Goal: Task Accomplishment & Management: Use online tool/utility

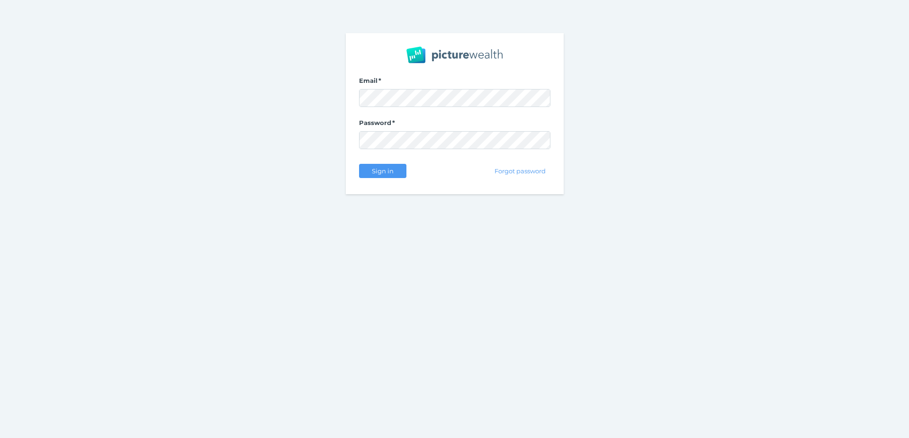
click at [0, 438] on nordpass-portal at bounding box center [0, 438] width 0 height 0
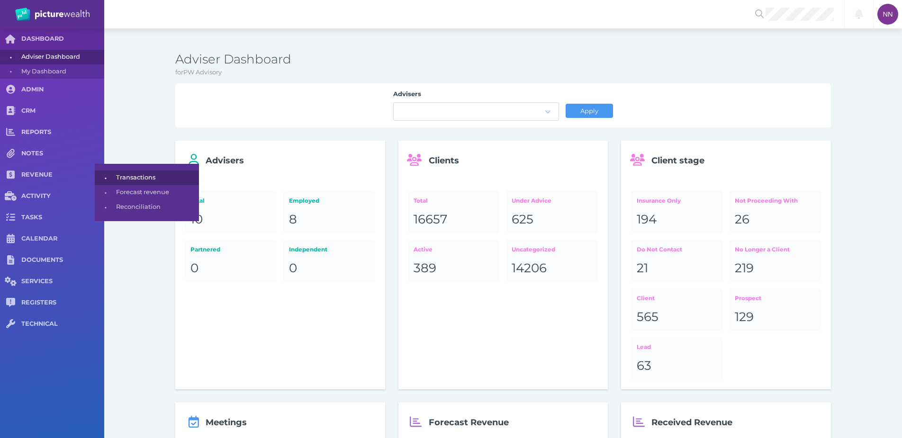
click at [114, 175] on span "•" at bounding box center [105, 178] width 21 height 12
select select "25"
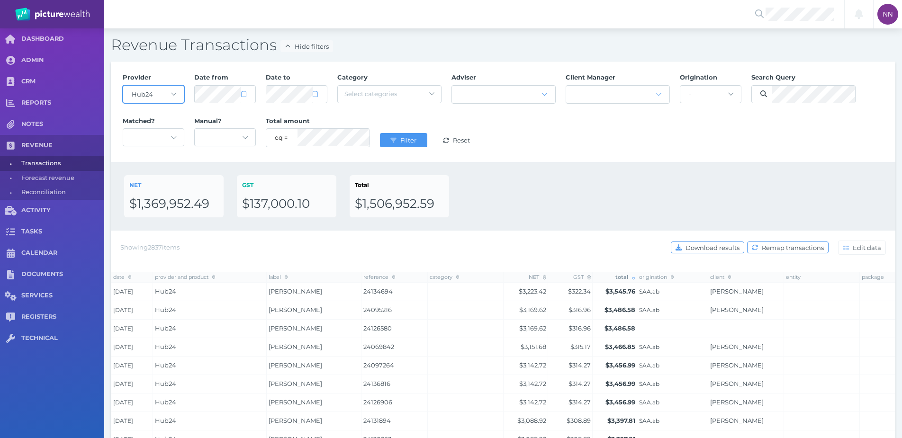
click at [158, 98] on select "- Acuity Fee Revenue Acuity Trustee Advocate Private Wealth Pty Ltd AIA Austral…" at bounding box center [153, 94] width 61 height 17
select select "null"
click at [123, 86] on select "- Acuity Fee Revenue Acuity Trustee Advocate Private Wealth Pty Ltd AIA Austral…" at bounding box center [153, 94] width 61 height 17
select select "7"
select select "2025"
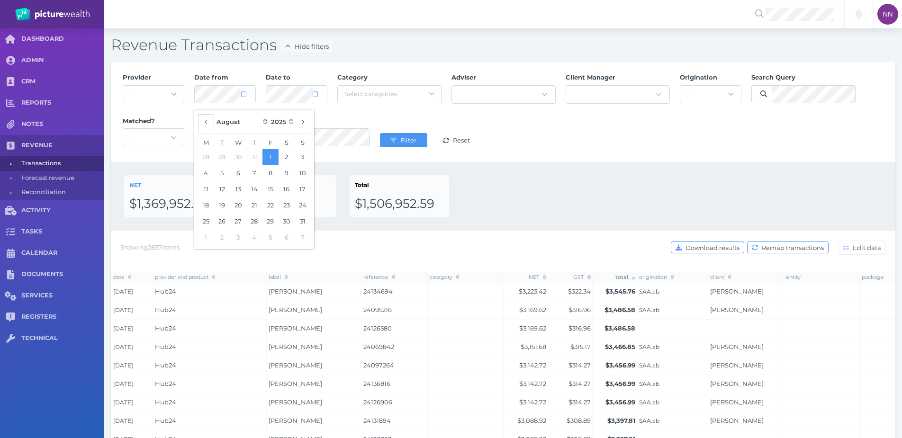
click at [204, 124] on icon "button" at bounding box center [206, 122] width 4 height 6
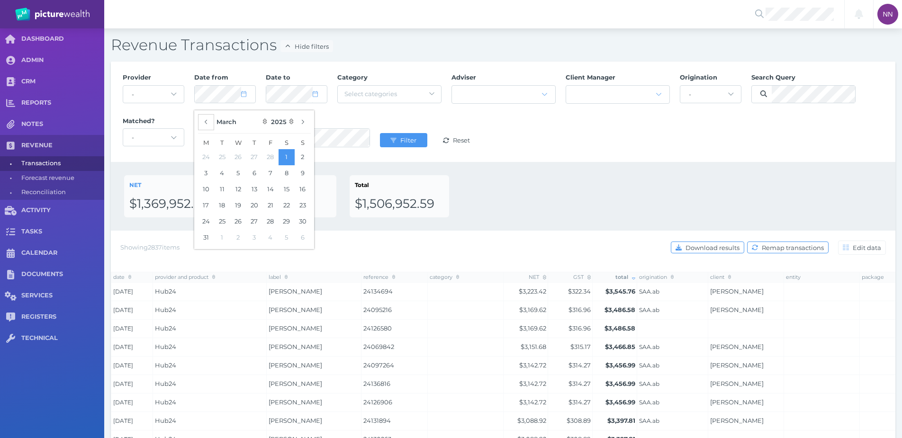
click at [204, 124] on icon "button" at bounding box center [206, 122] width 4 height 6
select select "11"
select select "2024"
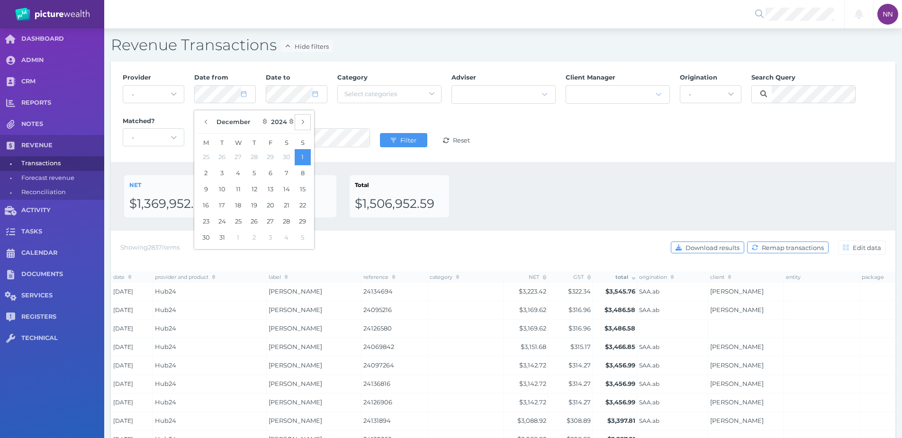
click at [302, 125] on button "button" at bounding box center [303, 122] width 16 height 16
select select "0"
select select "2025"
click at [307, 193] on button "19" at bounding box center [303, 189] width 16 height 16
select select "8"
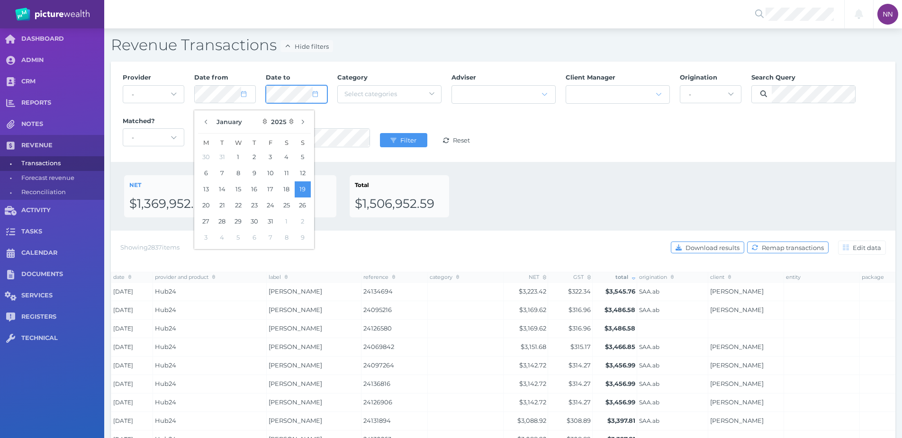
select select "2025"
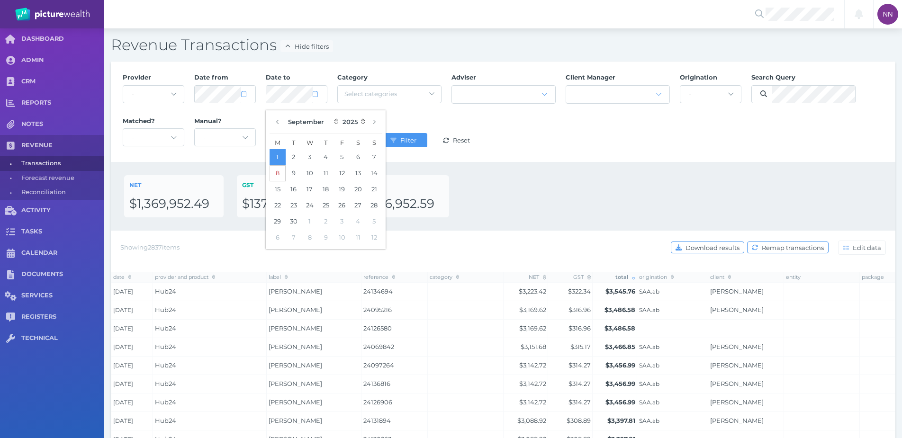
click at [284, 171] on button "8" at bounding box center [278, 173] width 16 height 16
click at [437, 168] on div "NET $1,369,952.49 GST $137,000.10 Total $1,506,952.59" at bounding box center [503, 196] width 785 height 69
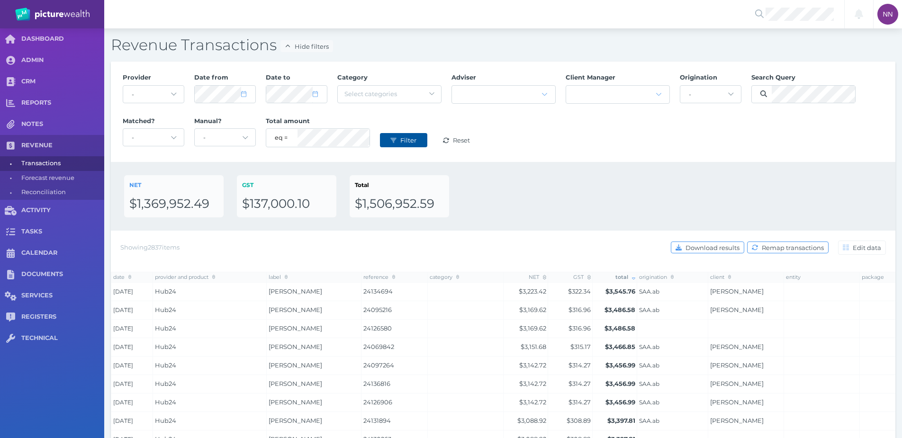
click at [406, 142] on span "Filter" at bounding box center [409, 140] width 22 height 8
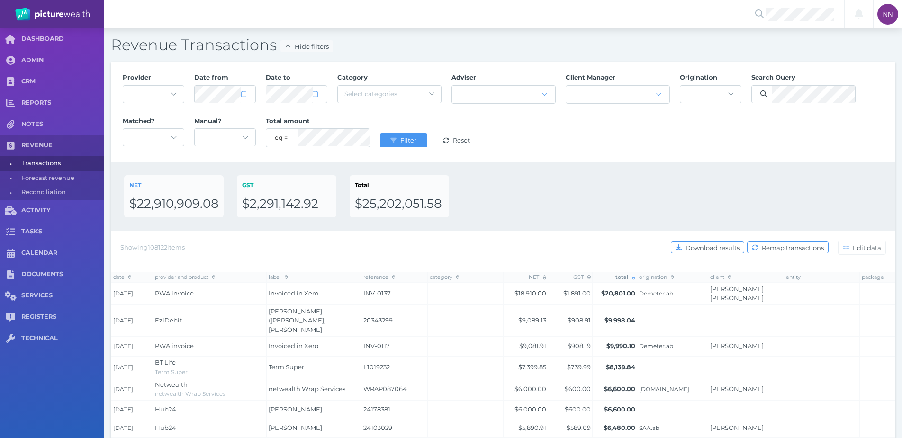
click at [620, 170] on div "NET $22,910,909.08 GST $2,291,142.92 Total $25,202,051.58" at bounding box center [503, 196] width 785 height 69
click at [705, 244] on span "Download results" at bounding box center [714, 248] width 60 height 8
click at [558, 173] on div "NET $22,910,909.08 GST $2,291,142.92 Total $25,202,051.58" at bounding box center [503, 196] width 785 height 69
click at [597, 158] on div "Provider - Acuity Fee Revenue Acuity Trustee Advocate Private Wealth Pty Ltd AI…" at bounding box center [503, 112] width 785 height 100
click at [405, 136] on span "Filter" at bounding box center [409, 140] width 22 height 8
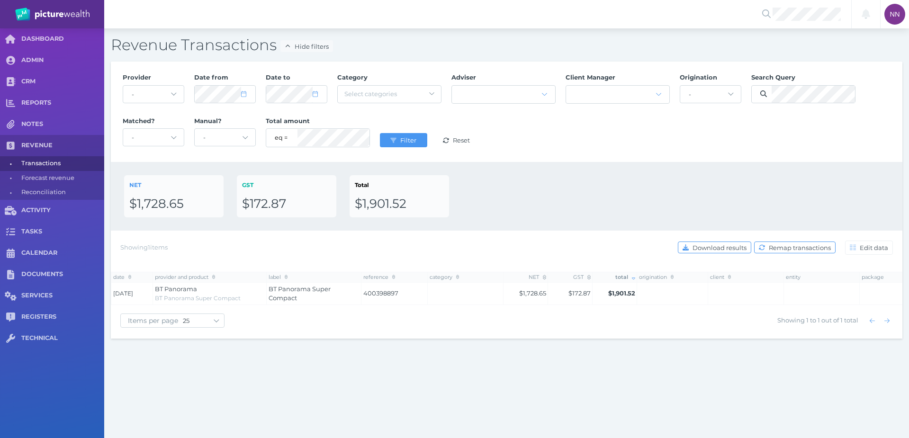
click at [566, 130] on div "Provider - Acuity Fee Revenue Acuity Trustee Advocate Private Wealth Pty Ltd AI…" at bounding box center [506, 111] width 778 height 87
click at [401, 135] on button "Filter" at bounding box center [403, 140] width 47 height 14
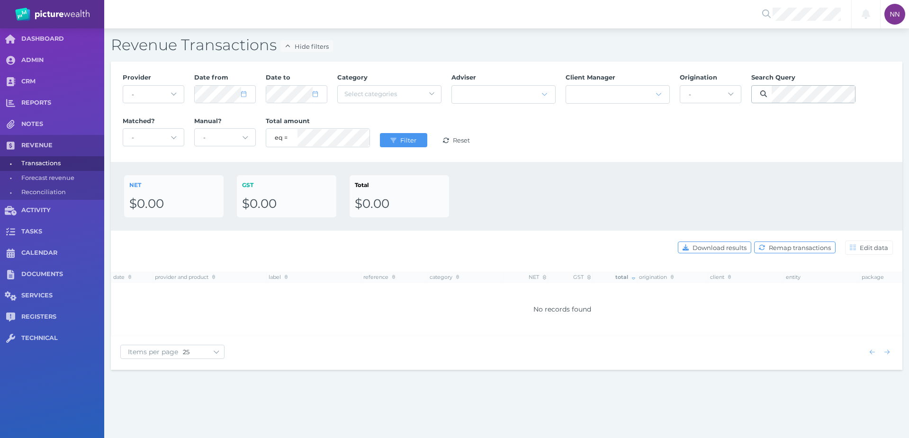
click at [769, 98] on span at bounding box center [762, 94] width 20 height 9
click at [402, 140] on span "Filter" at bounding box center [409, 140] width 22 height 8
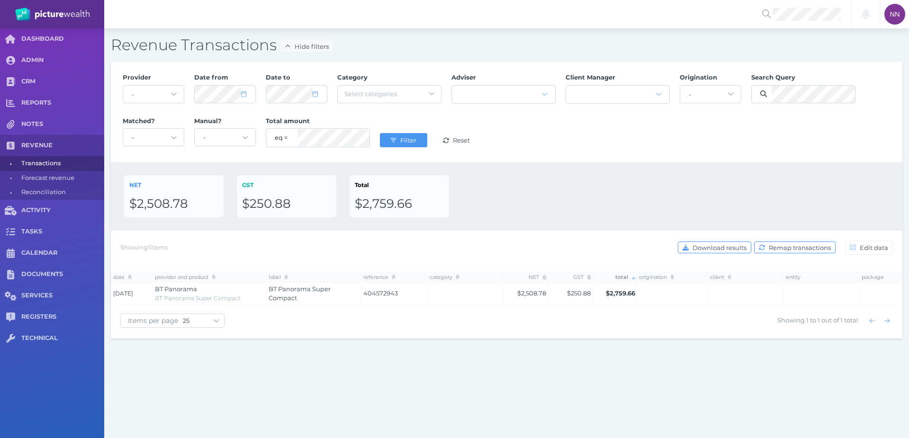
click at [787, 107] on div "Search Query" at bounding box center [803, 89] width 114 height 43
click at [405, 139] on span "Filter" at bounding box center [409, 140] width 22 height 8
